Goal: Learn about a topic: Learn about a topic

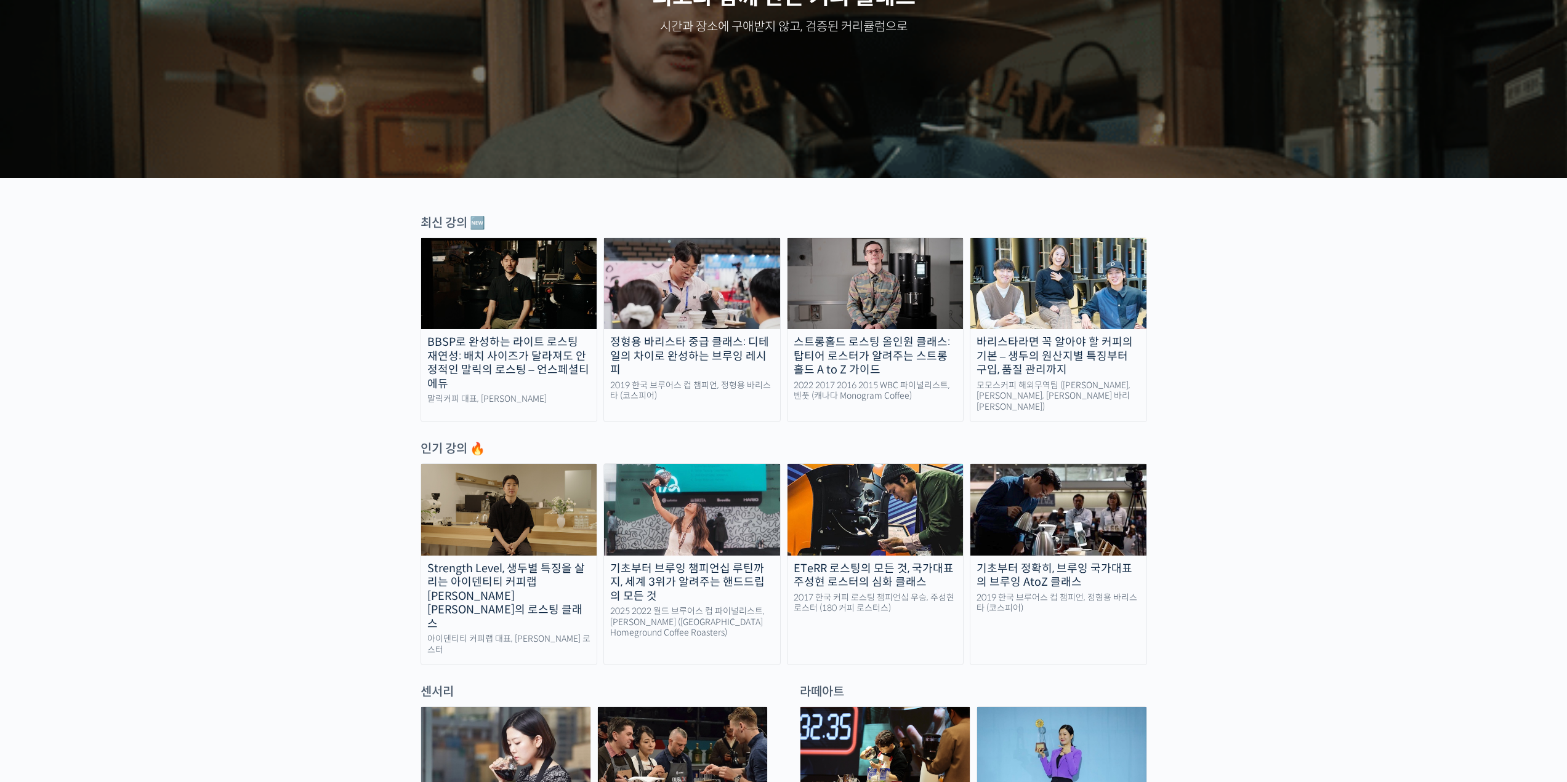
scroll to position [411, 0]
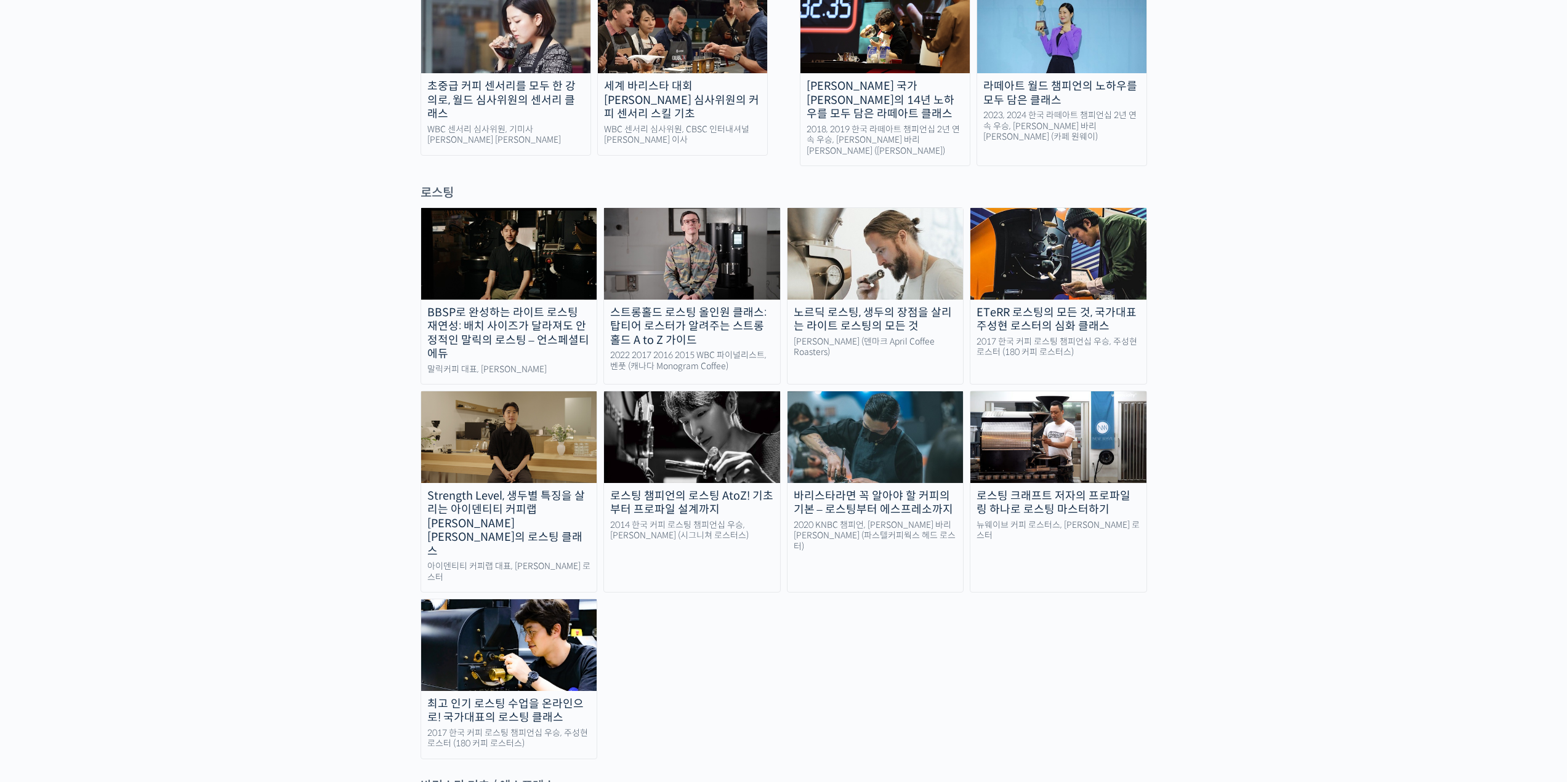
scroll to position [985, 0]
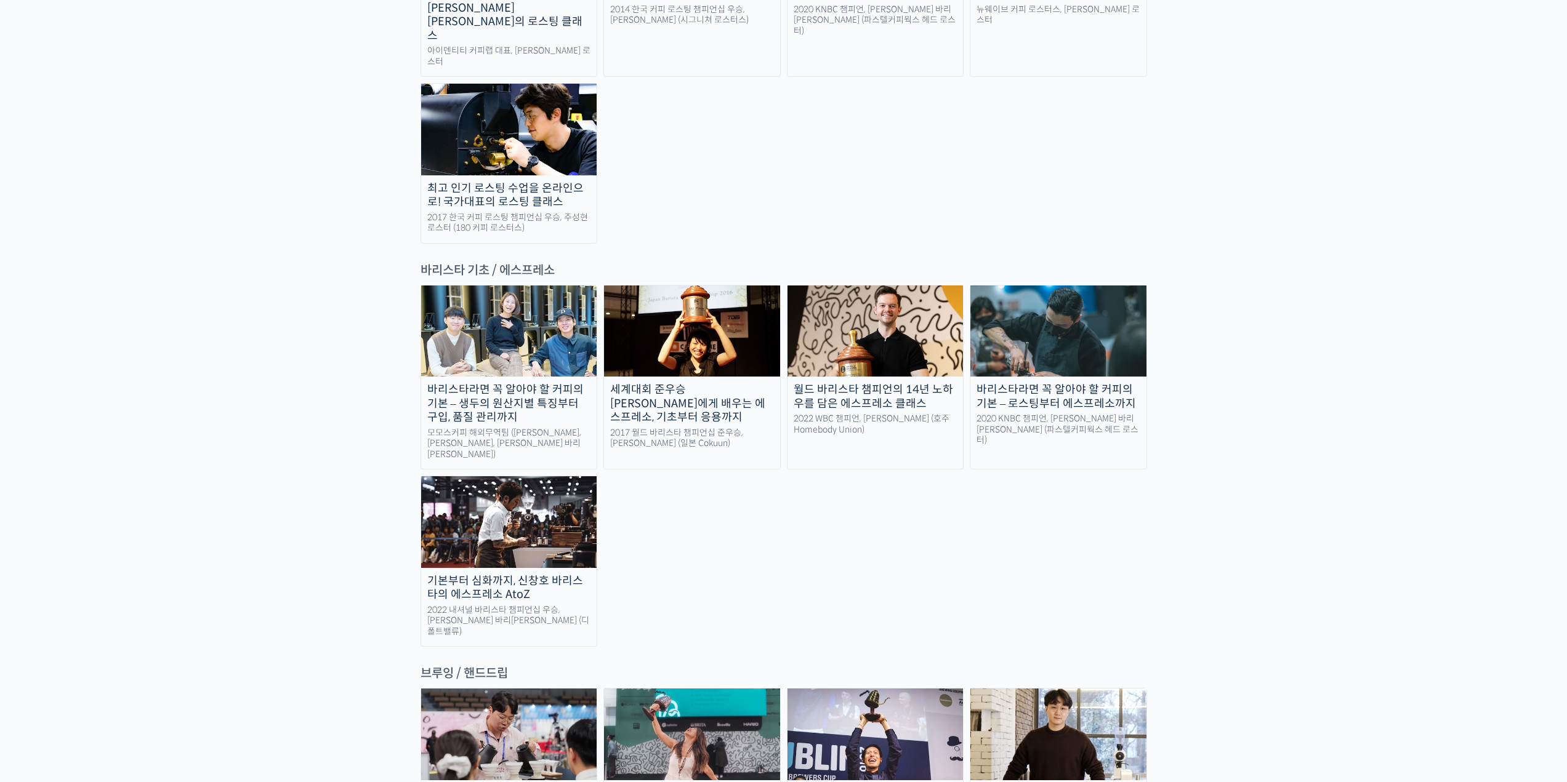
scroll to position [1478, 0]
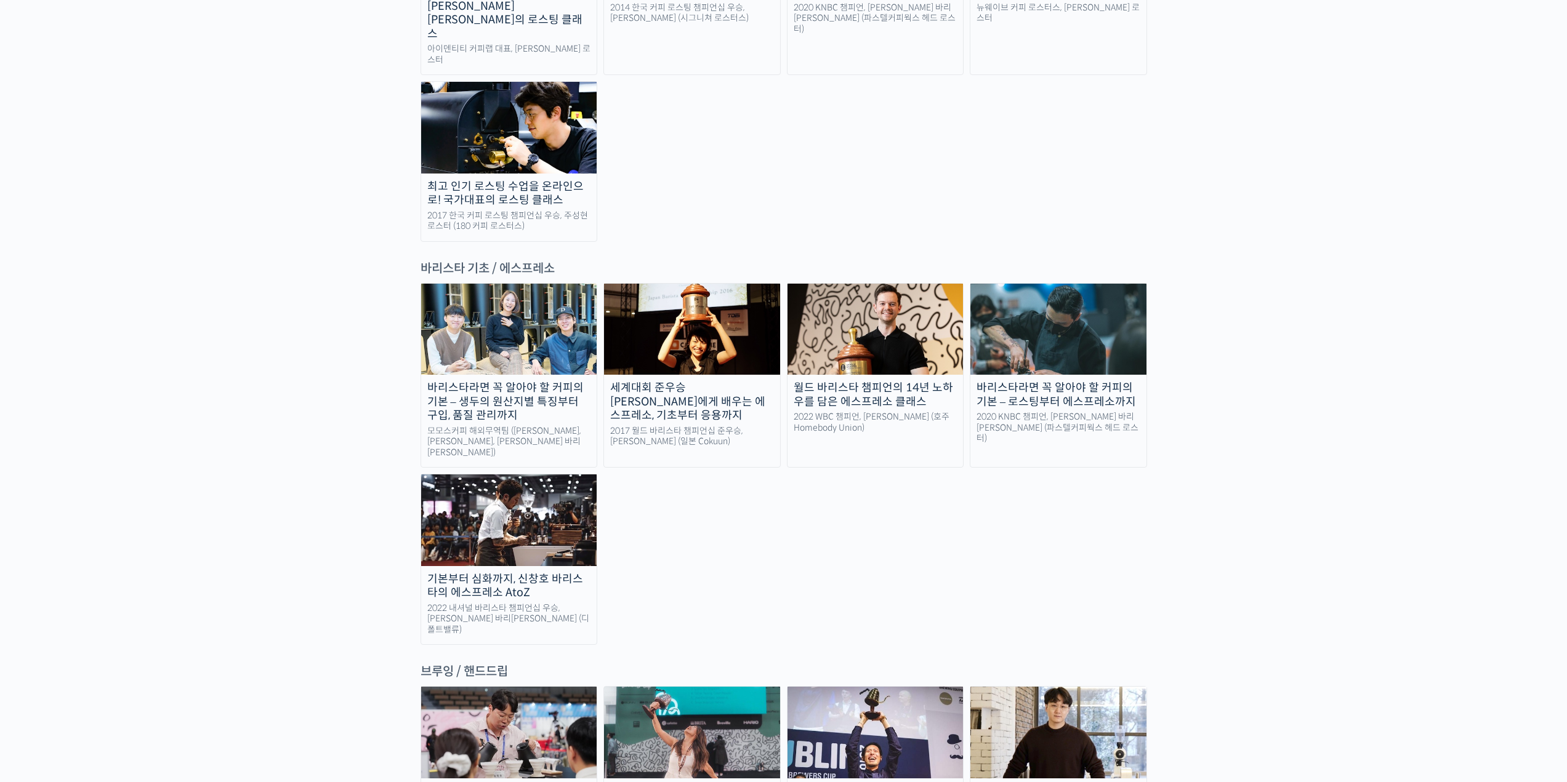
click at [493, 284] on img at bounding box center [509, 329] width 176 height 91
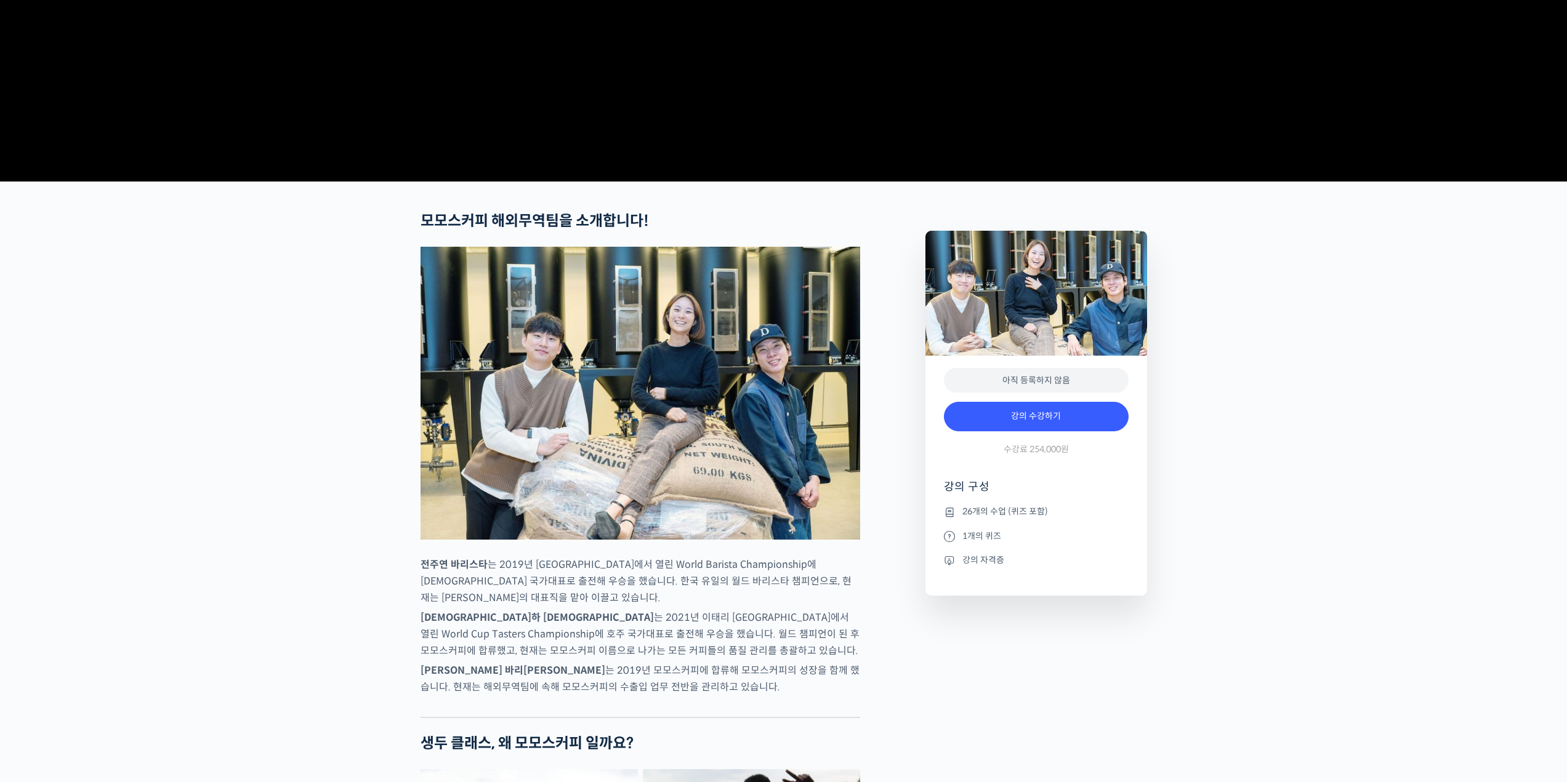
scroll to position [493, 0]
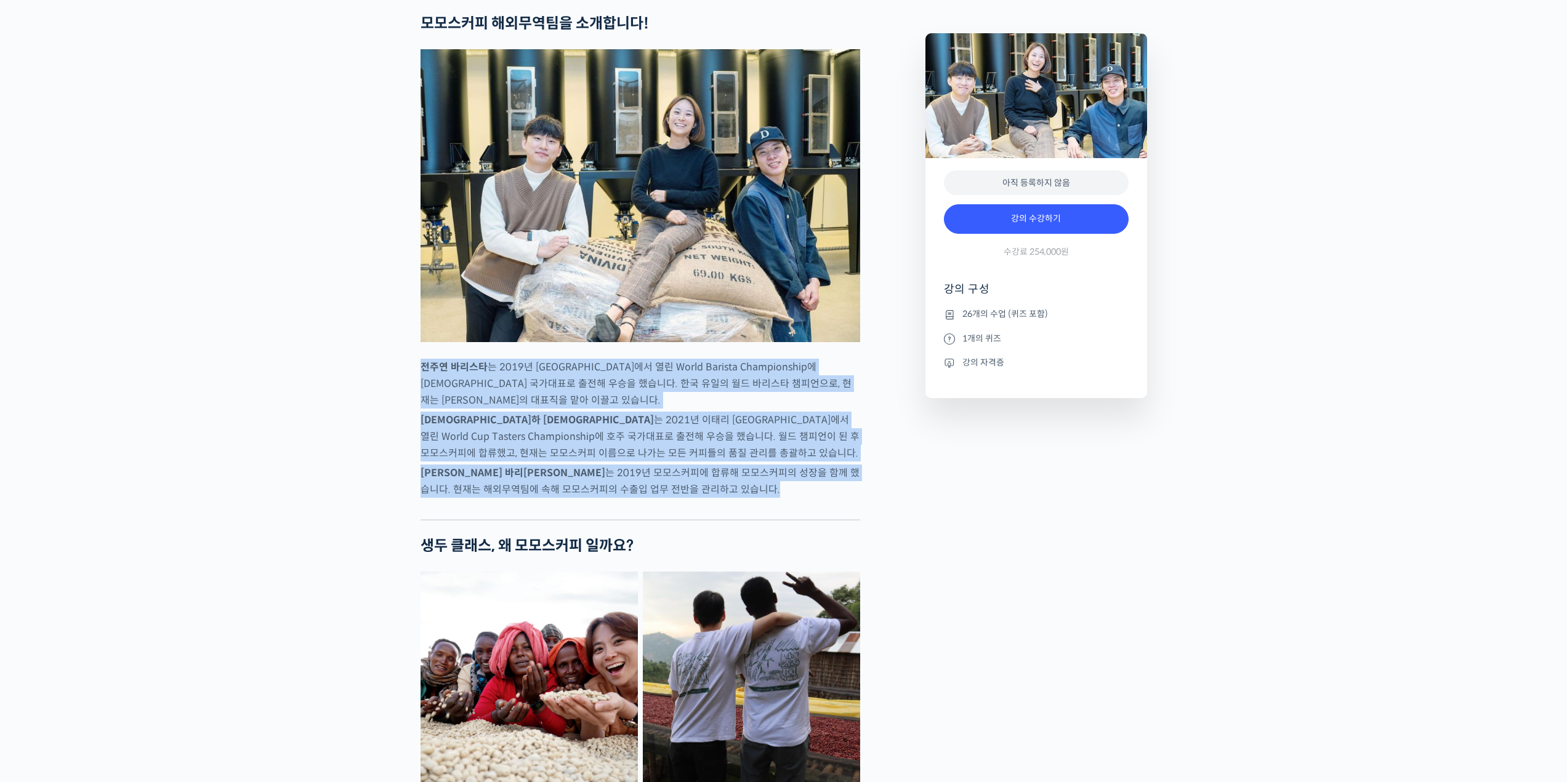
drag, startPoint x: 435, startPoint y: 422, endPoint x: 657, endPoint y: 538, distance: 250.3
click at [657, 498] on p "김한중 바리스타 는 2019년 모모스커피에 합류해 모모스커피의 성장을 함께 했습니다. 현재는 해외무역팀에 속해 모모스커피의 수출입 업무 전반을…" at bounding box center [640, 481] width 440 height 33
drag, startPoint x: 670, startPoint y: 541, endPoint x: 310, endPoint y: 409, distance: 383.7
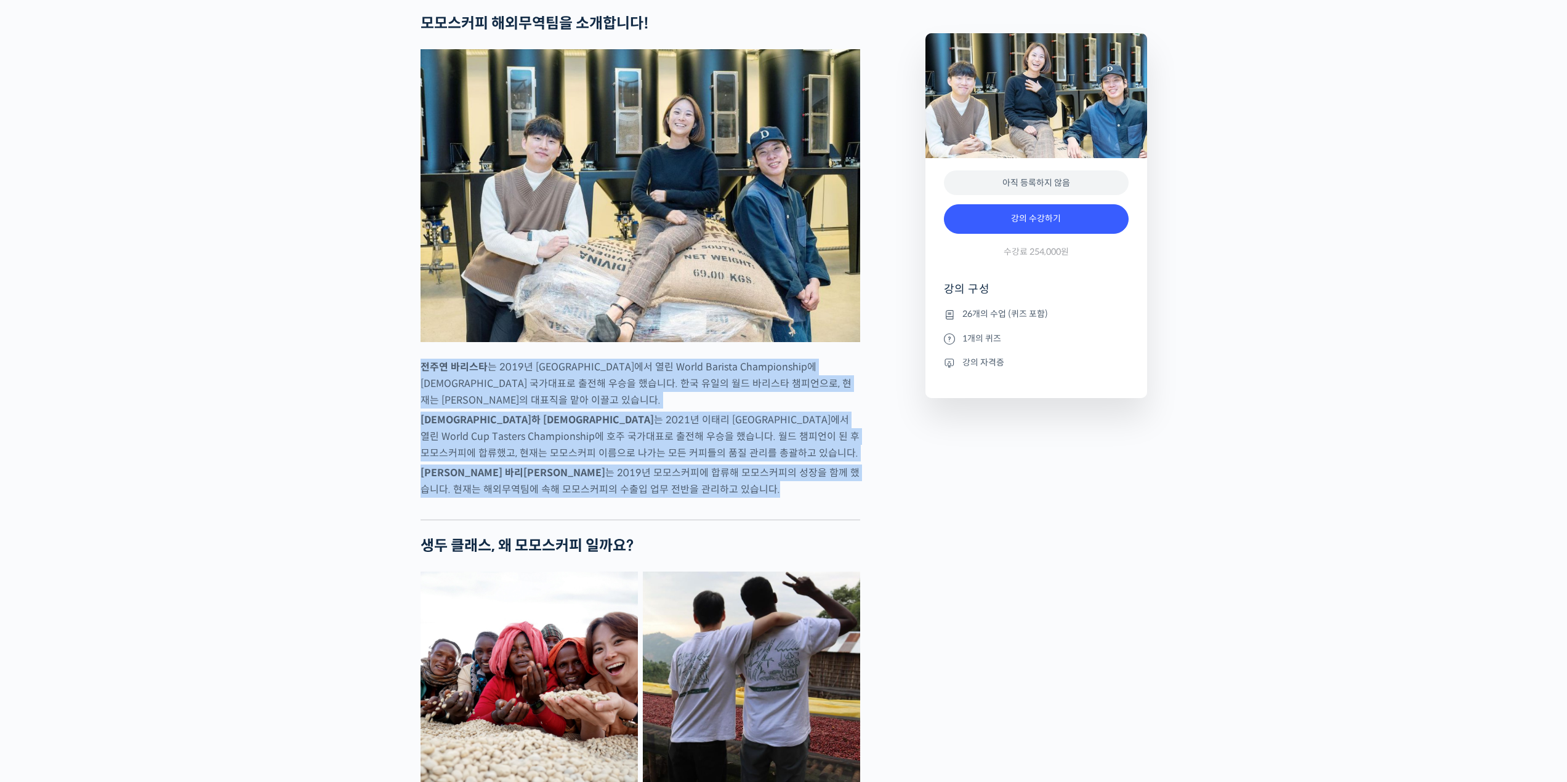
drag, startPoint x: 382, startPoint y: 412, endPoint x: 726, endPoint y: 538, distance: 365.8
click at [726, 498] on p "김한중 바리스타 는 2019년 모모스커피에 합류해 모모스커피의 성장을 함께 했습니다. 현재는 해외무역팀에 속해 모모스커피의 수출입 업무 전반을…" at bounding box center [640, 481] width 440 height 33
drag, startPoint x: 725, startPoint y: 538, endPoint x: 311, endPoint y: 410, distance: 433.7
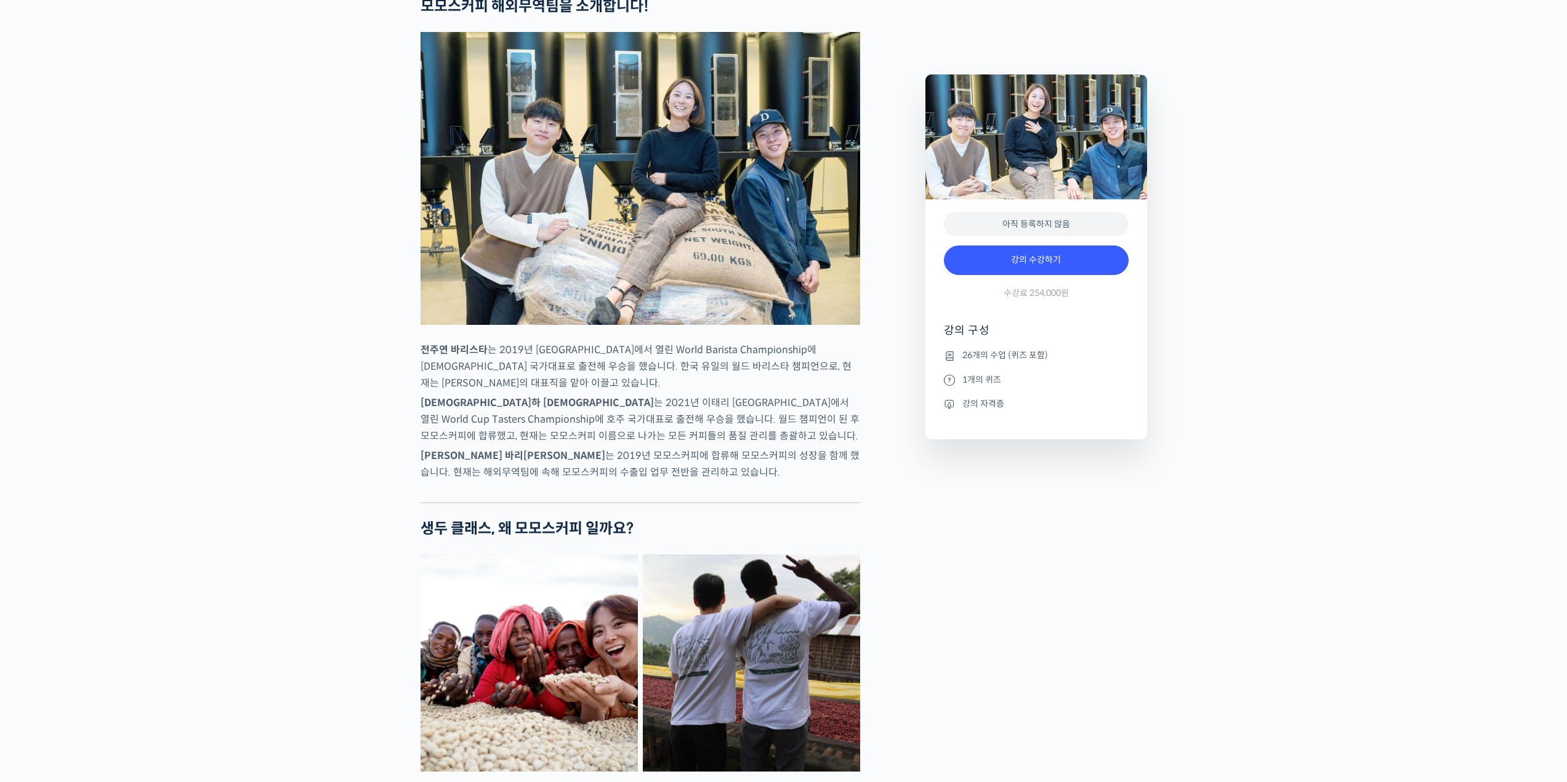
scroll to position [520, 0]
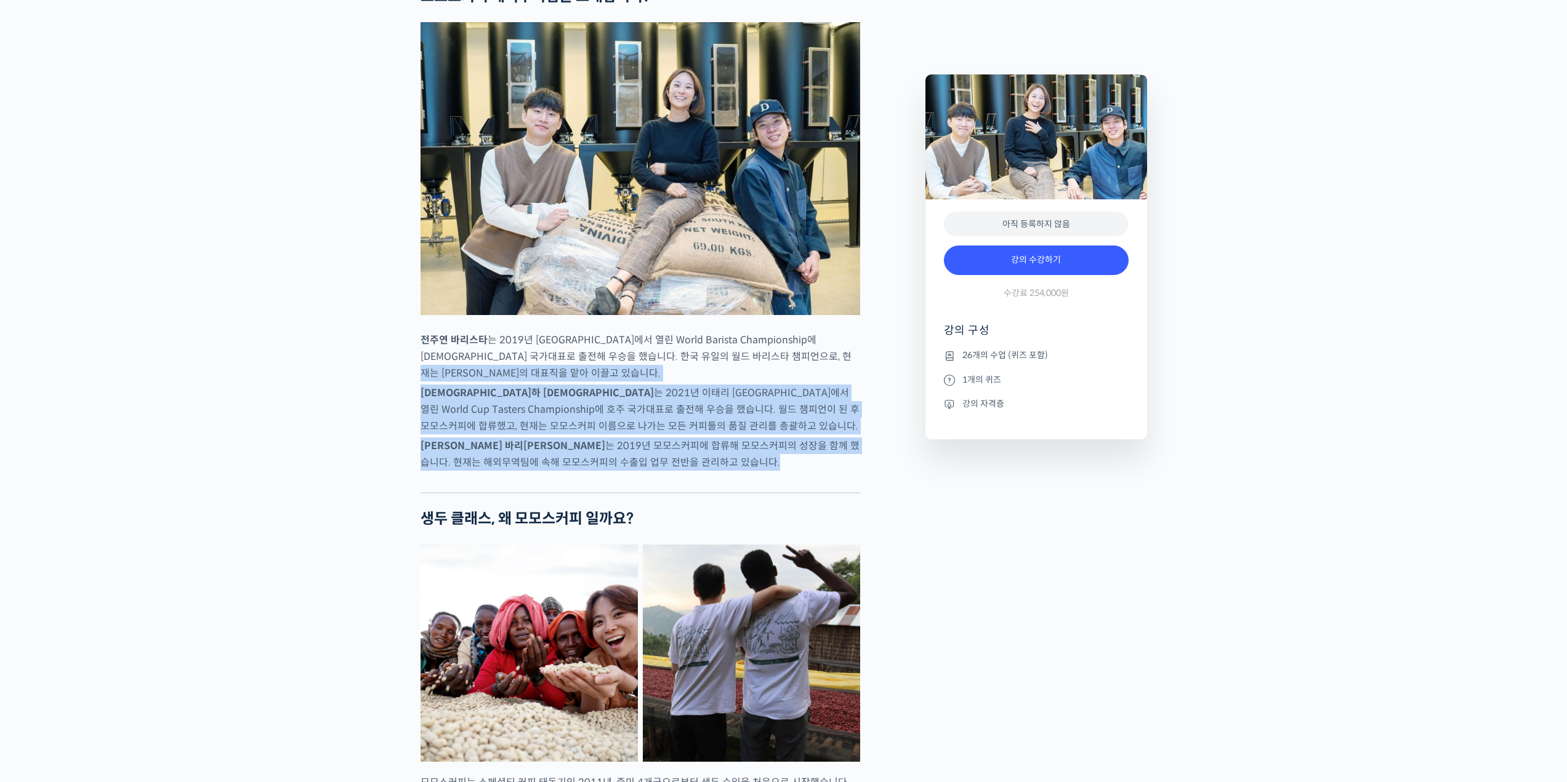
drag, startPoint x: 571, startPoint y: 440, endPoint x: 679, endPoint y: 514, distance: 130.6
click at [679, 471] on p "김한중 바리스타 는 2019년 모모스커피에 합류해 모모스커피의 성장을 함께 했습니다. 현재는 해외무역팀에 속해 모모스커피의 수출입 업무 전반을…" at bounding box center [640, 454] width 440 height 33
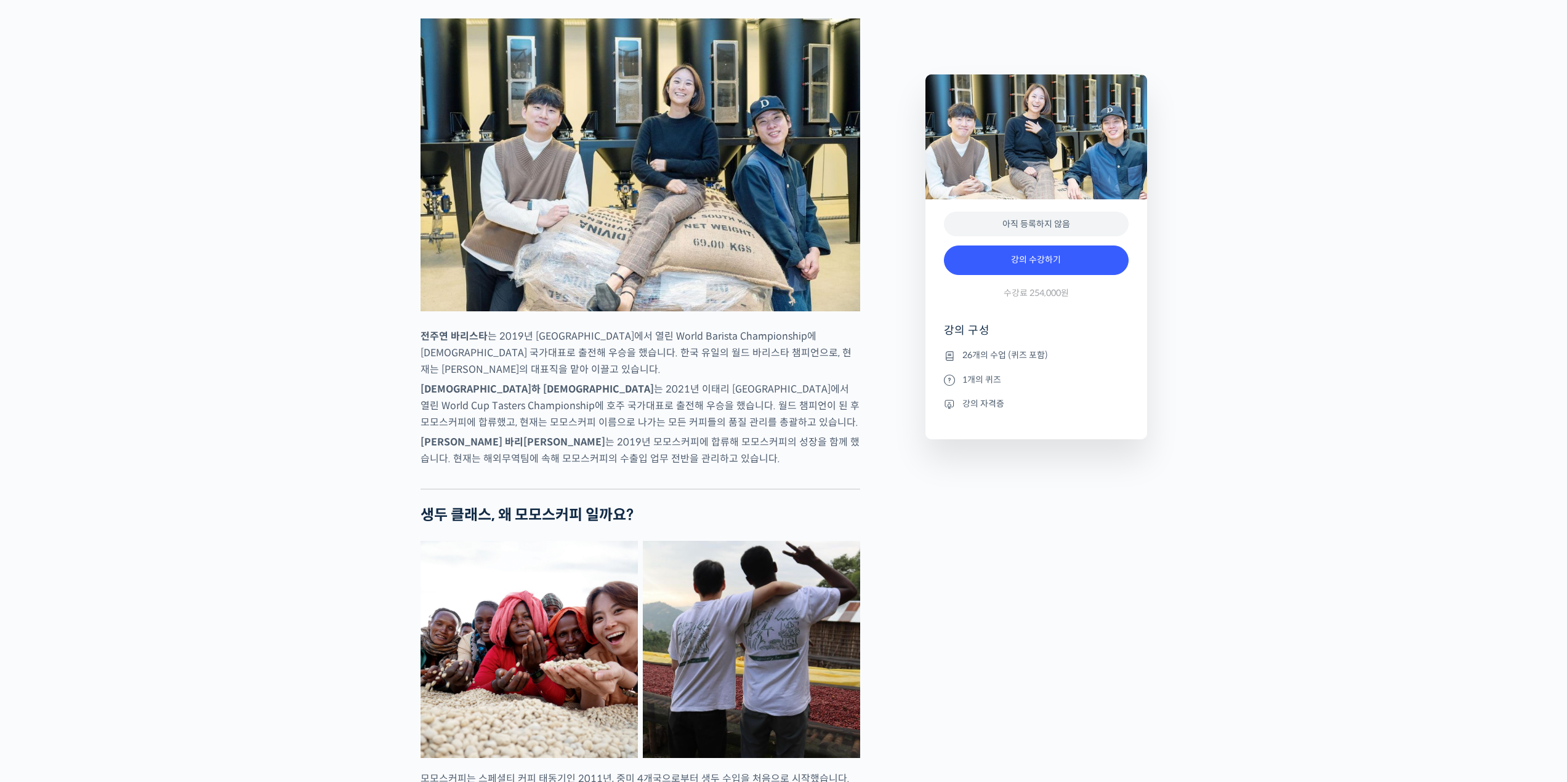
scroll to position [527, 0]
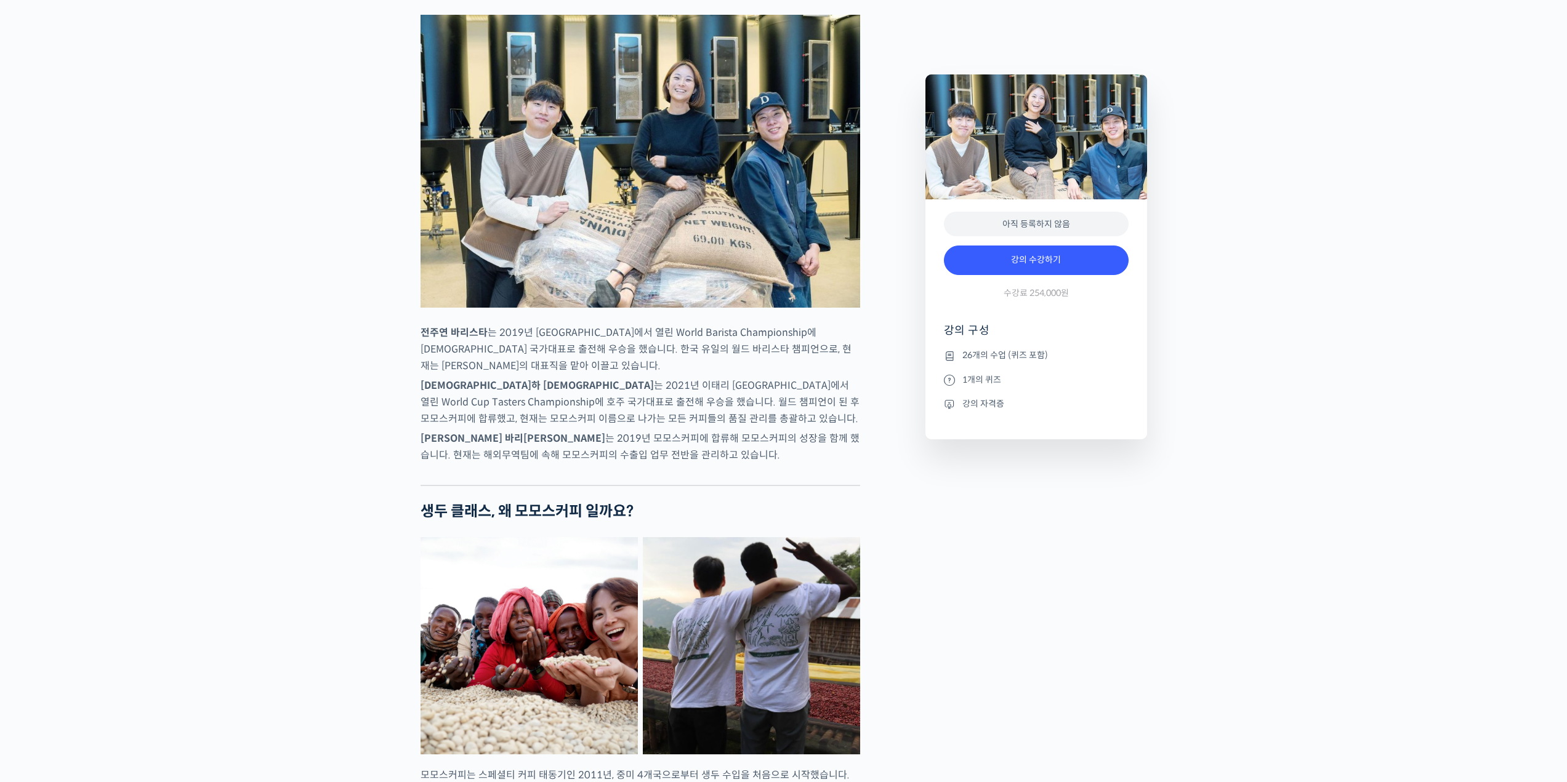
click at [470, 427] on p "추경하 바리스타 는 2021년 이태리 밀라노에서 열린 World Cup Tasters Championship에 호주 국가대표로 출전해 우승을 …" at bounding box center [640, 402] width 440 height 50
click at [711, 374] on p "전주연 바리스타 는 2019년 미국 보스턴에서 열린 World Barista Championship에 한국 국가대표로 출전해 우승을 했습니다.…" at bounding box center [640, 349] width 440 height 50
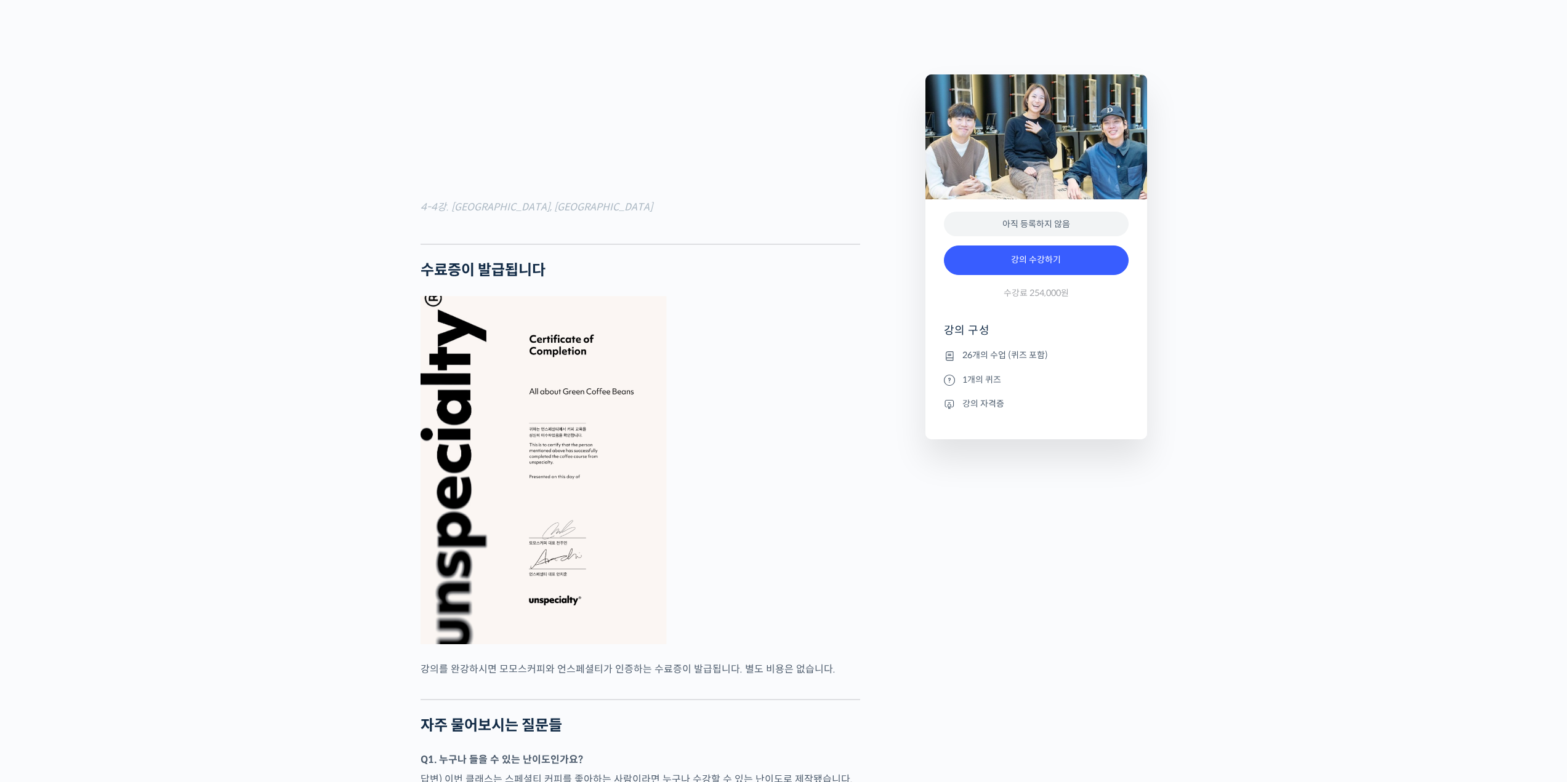
scroll to position [4385, 0]
